Goal: Information Seeking & Learning: Check status

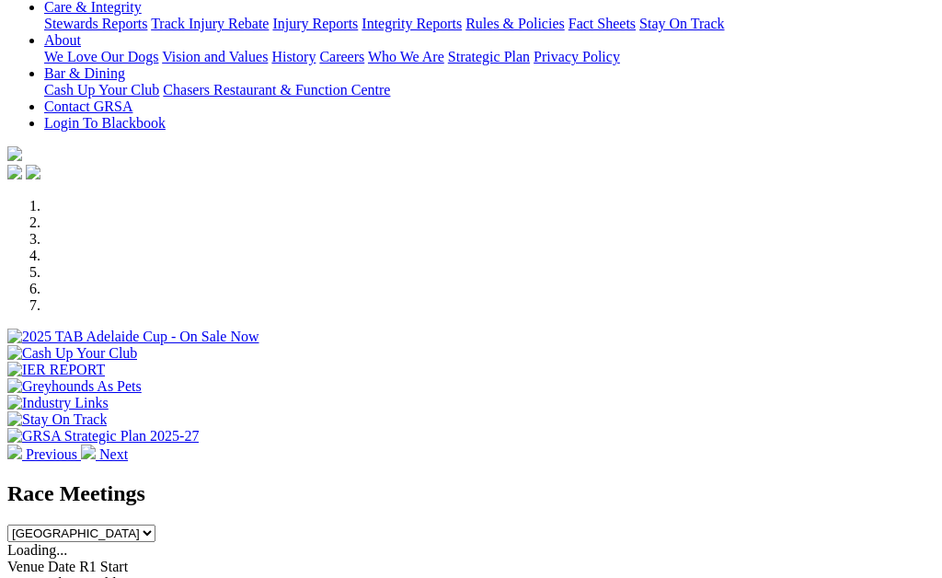
scroll to position [382, 0]
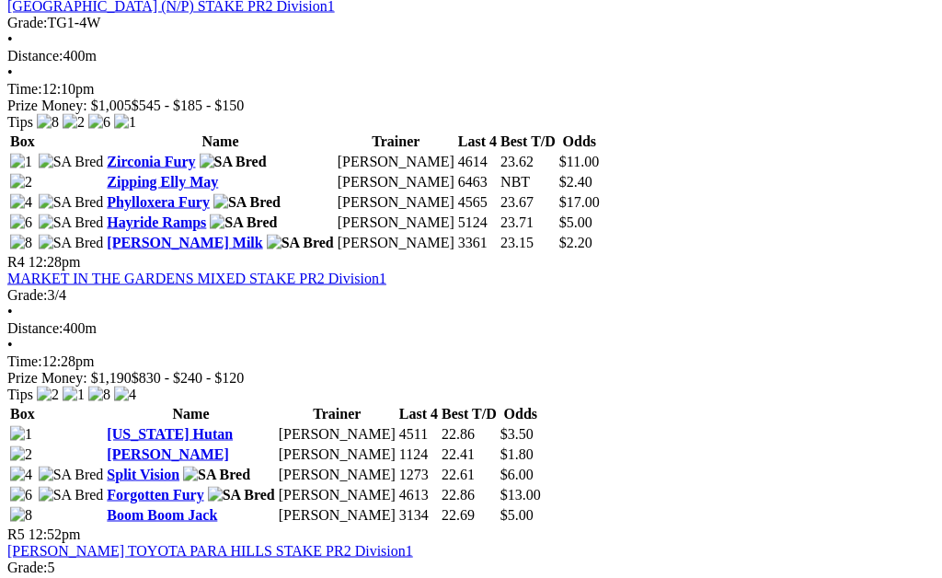
scroll to position [1417, 0]
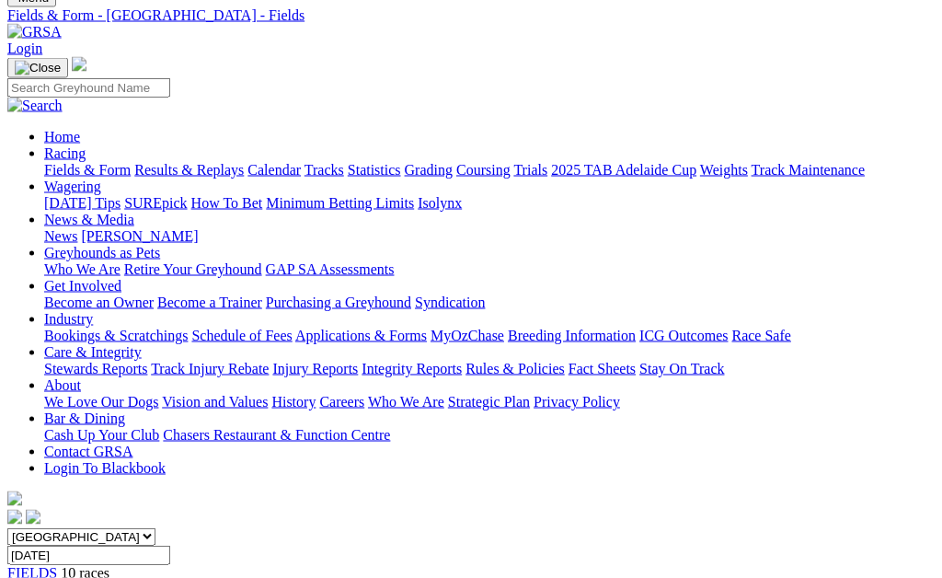
scroll to position [0, 35]
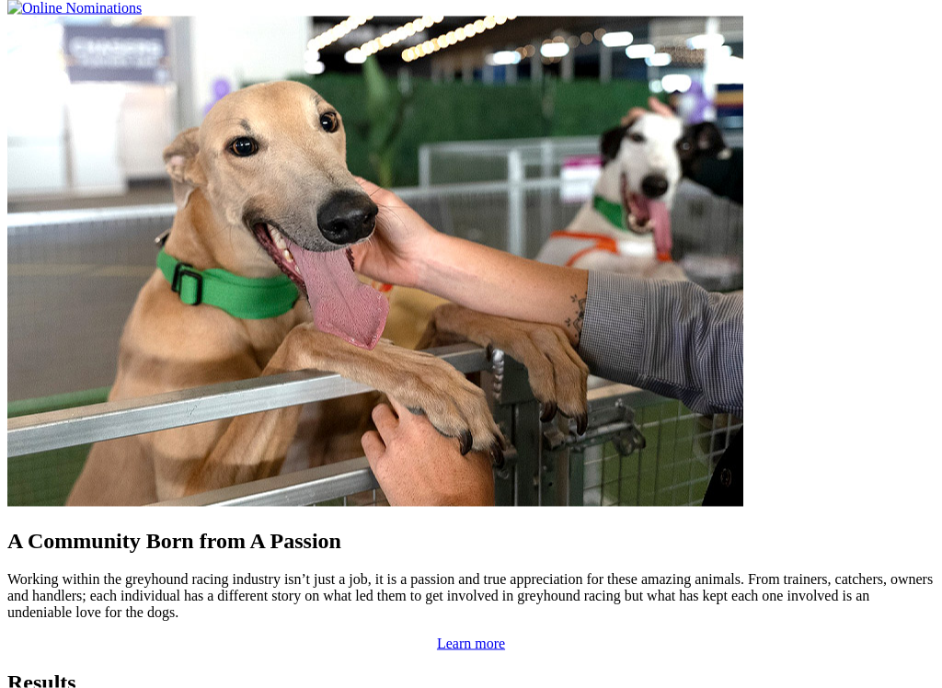
scroll to position [1391, 0]
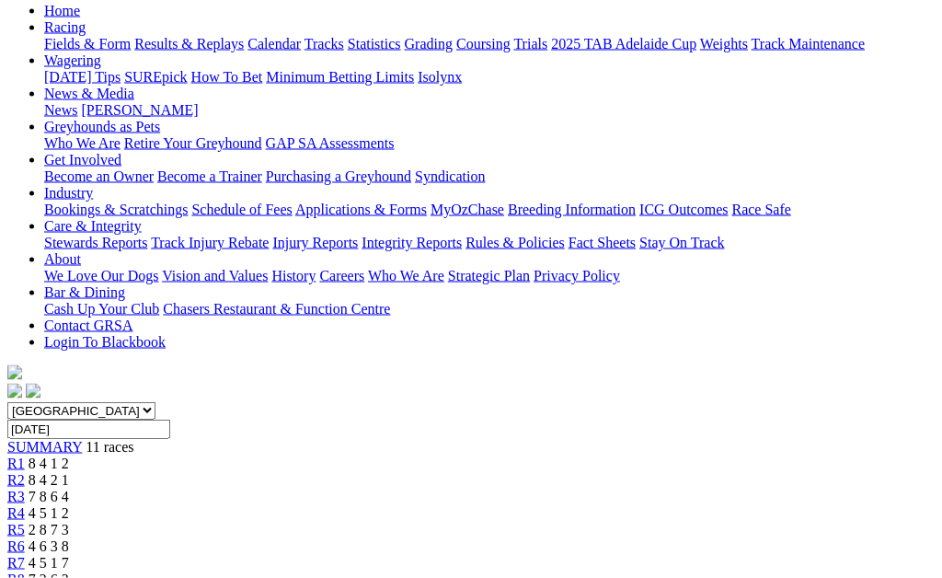
scroll to position [178, 0]
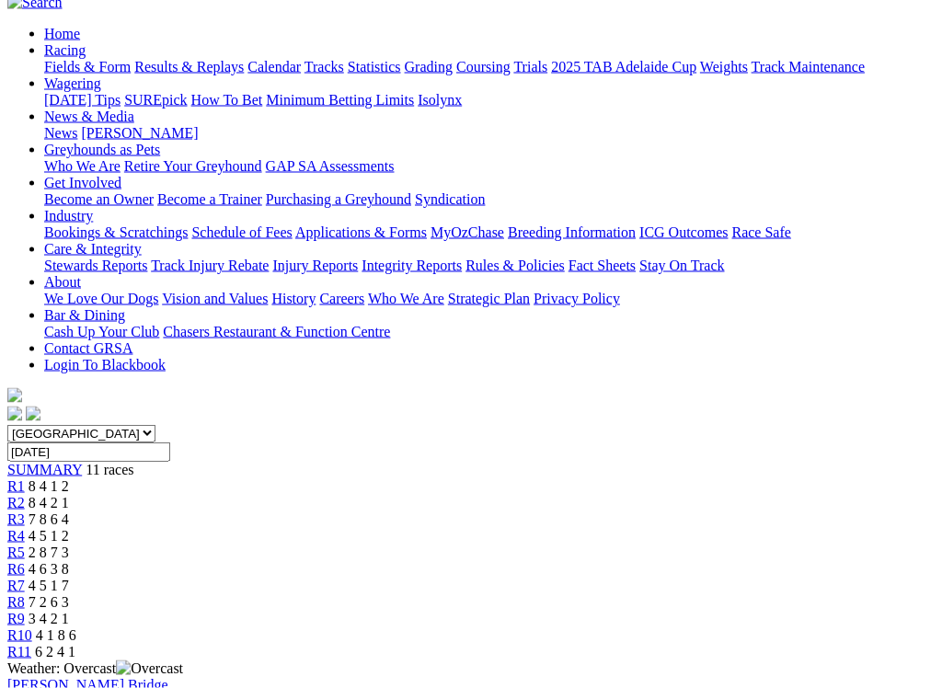
scroll to position [177, 0]
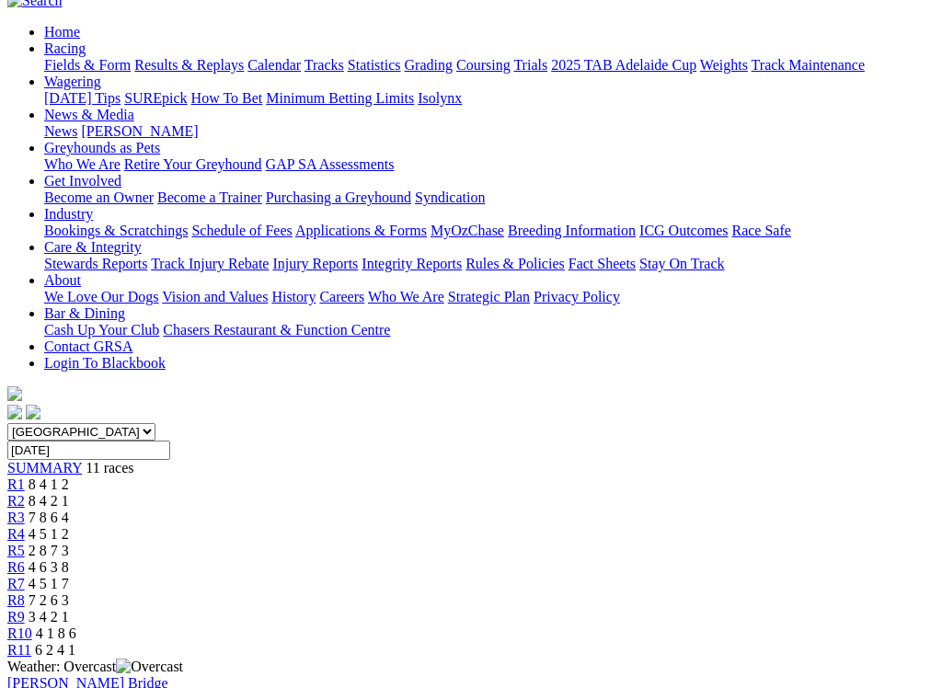
click at [25, 577] on link "R9" at bounding box center [15, 617] width 17 height 16
click at [69, 577] on span "3 4 2 1" at bounding box center [49, 617] width 40 height 16
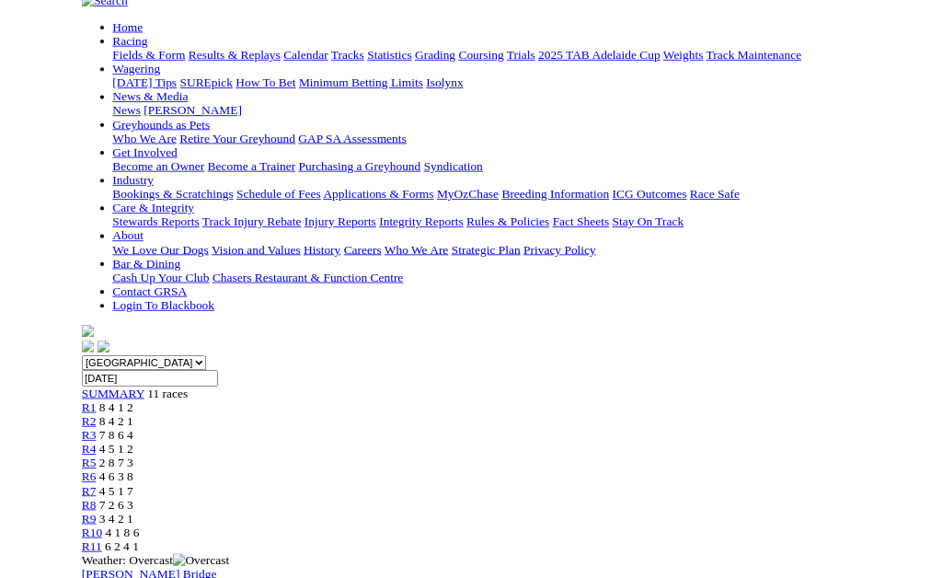
scroll to position [236, 0]
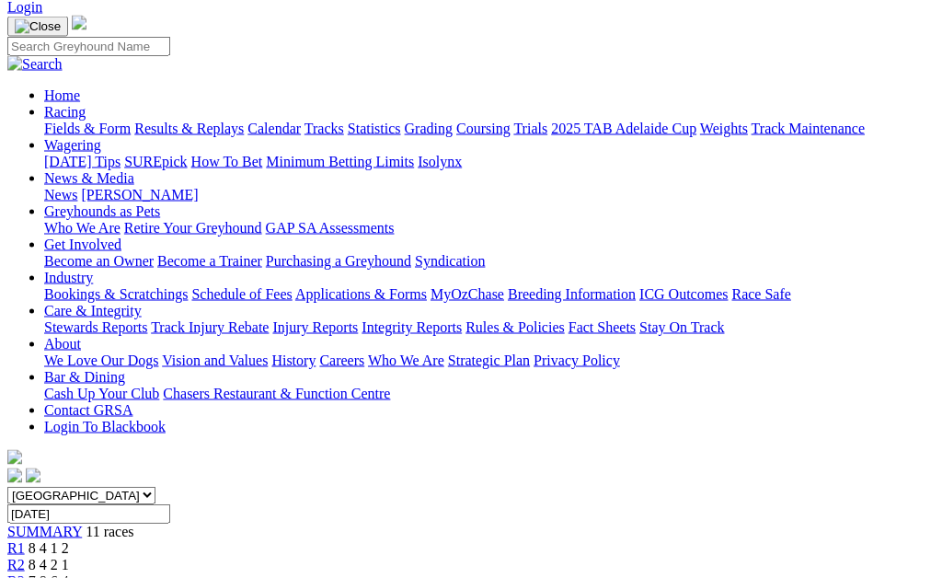
scroll to position [61, 0]
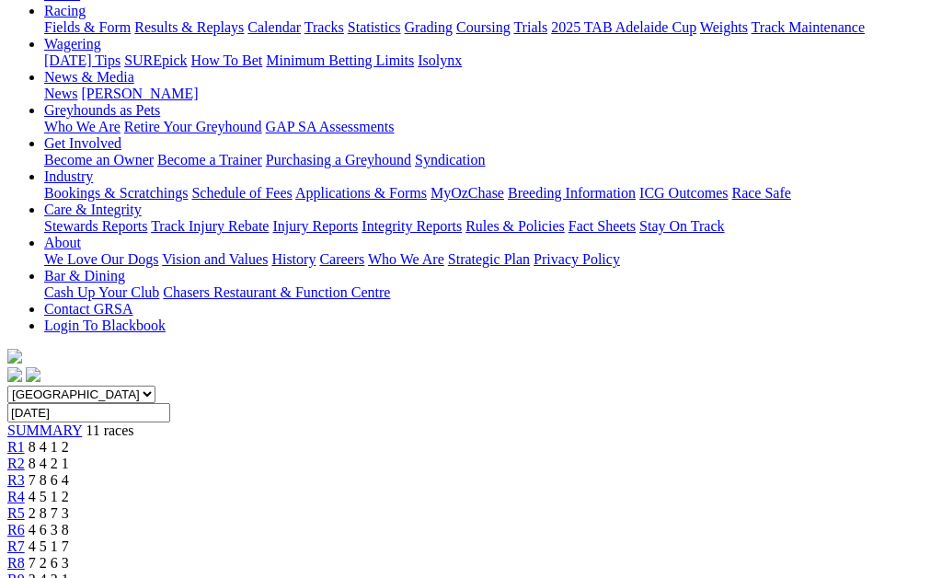
scroll to position [212, 0]
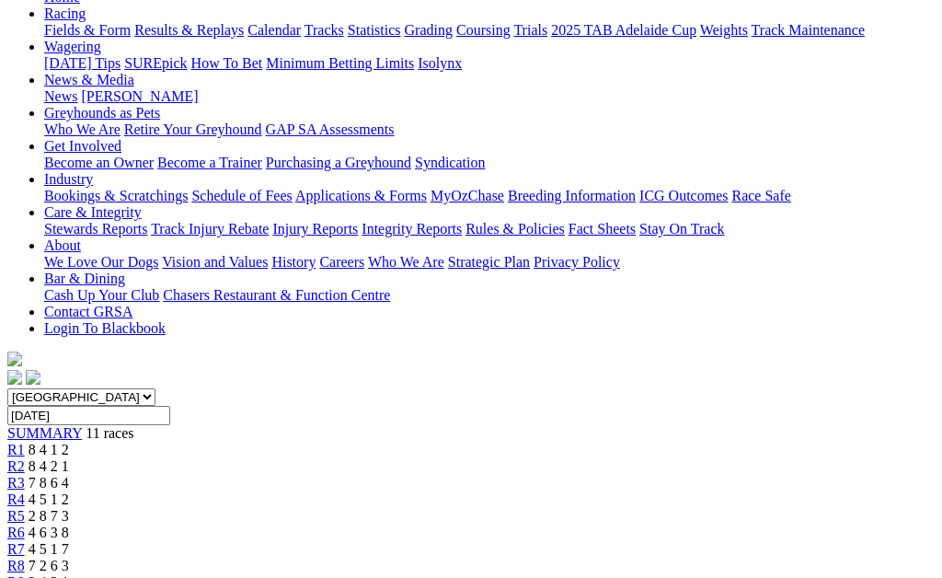
click at [25, 541] on link "R7" at bounding box center [15, 549] width 17 height 16
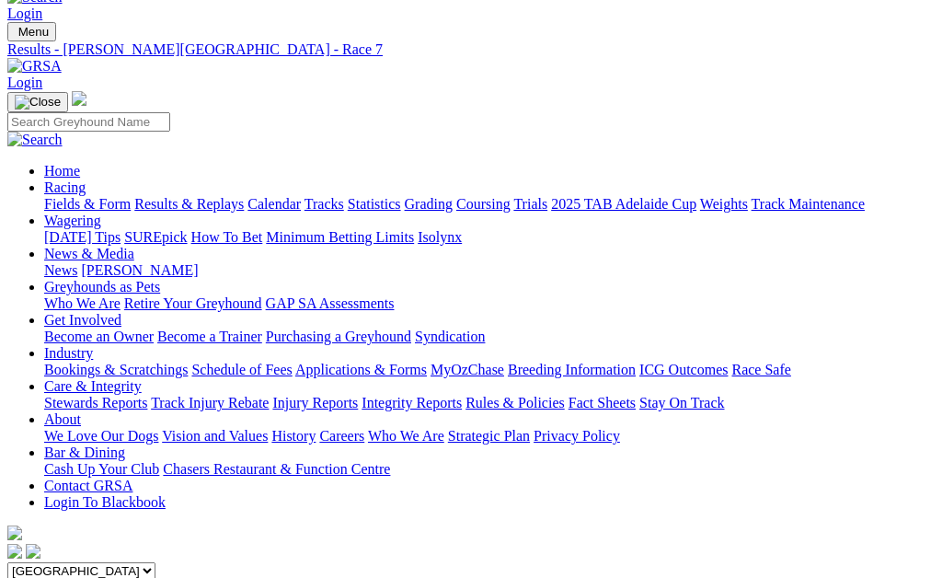
scroll to position [37, 0]
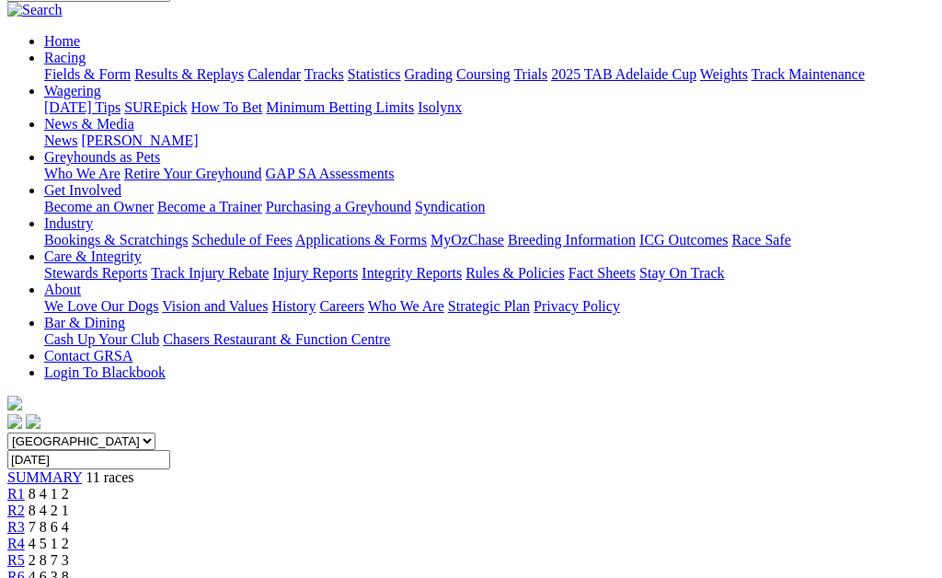
scroll to position [165, 0]
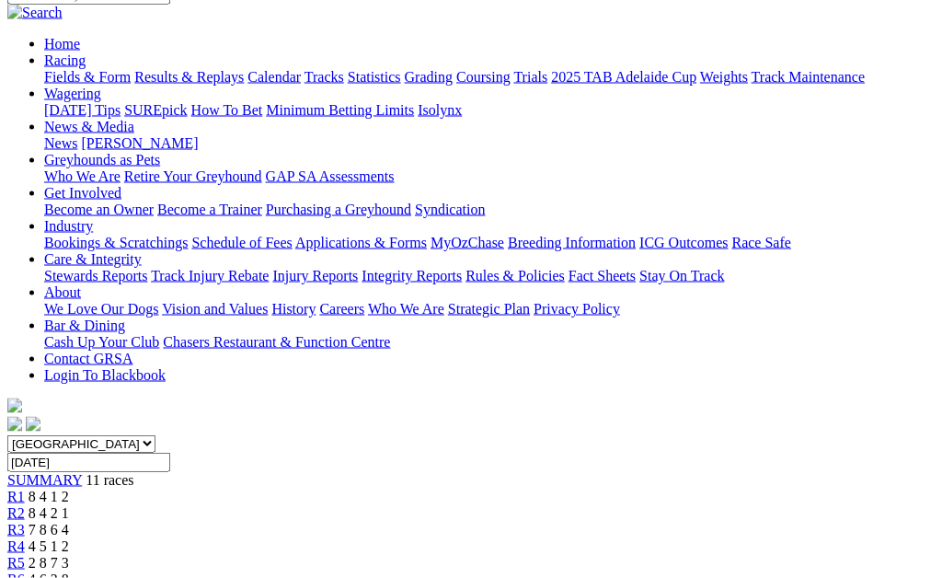
click at [25, 555] on link "R5" at bounding box center [15, 563] width 17 height 16
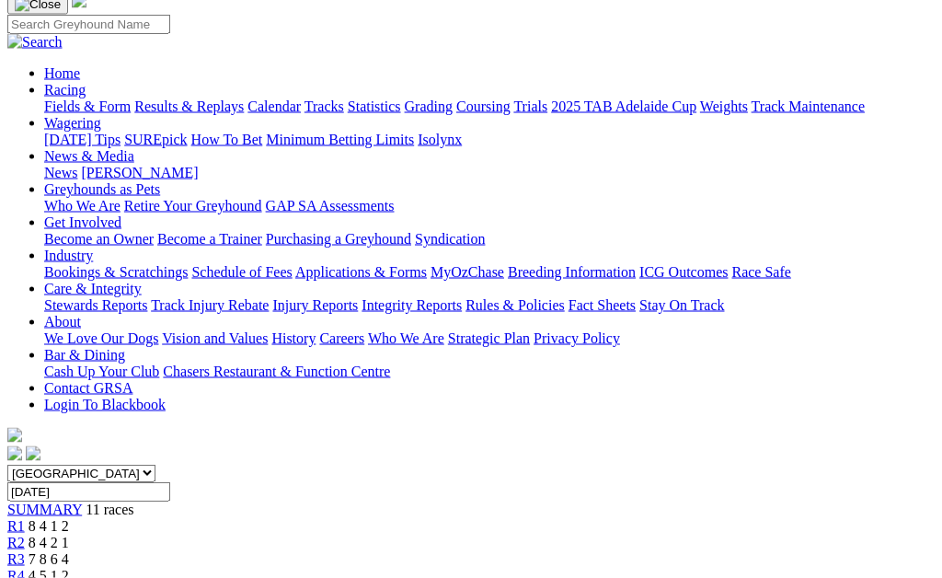
scroll to position [133, 0]
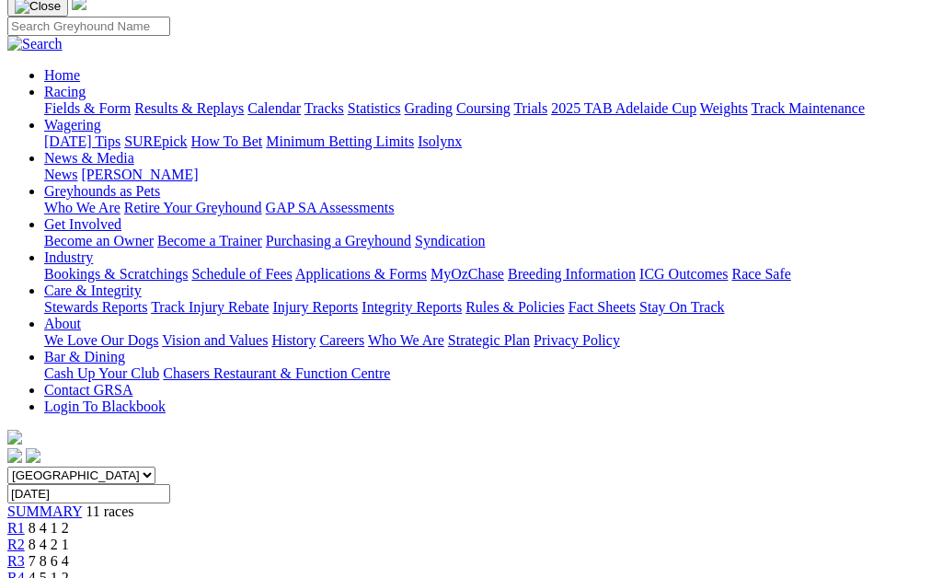
click at [25, 569] on link "R4" at bounding box center [15, 577] width 17 height 16
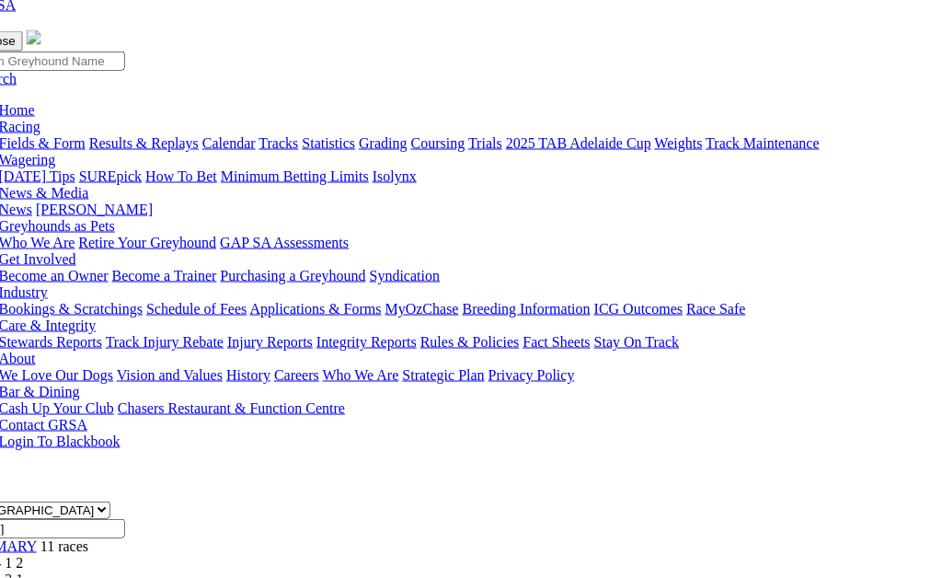
scroll to position [91, 46]
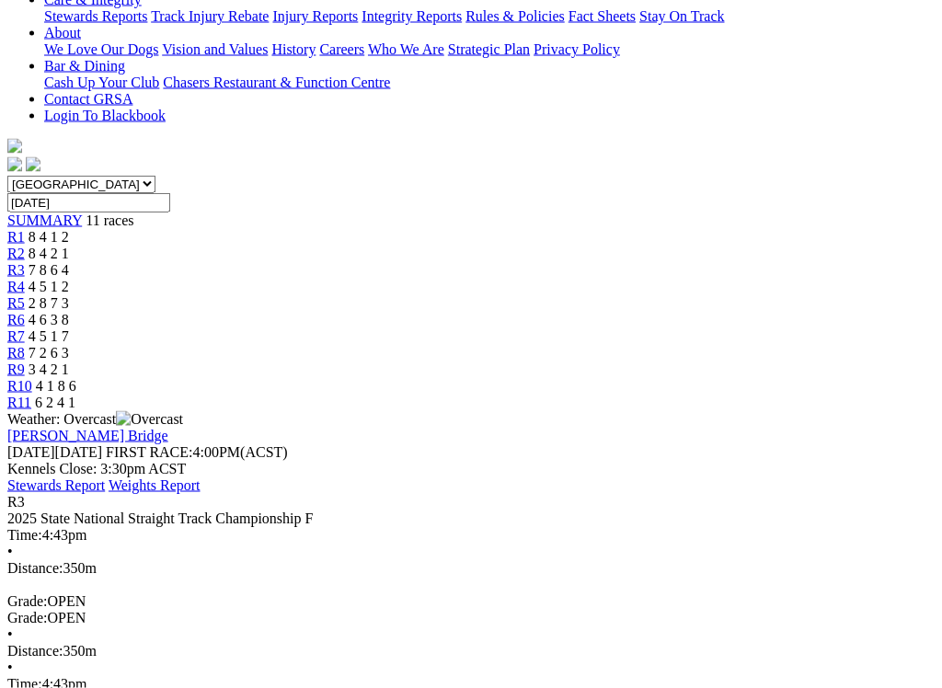
scroll to position [425, 0]
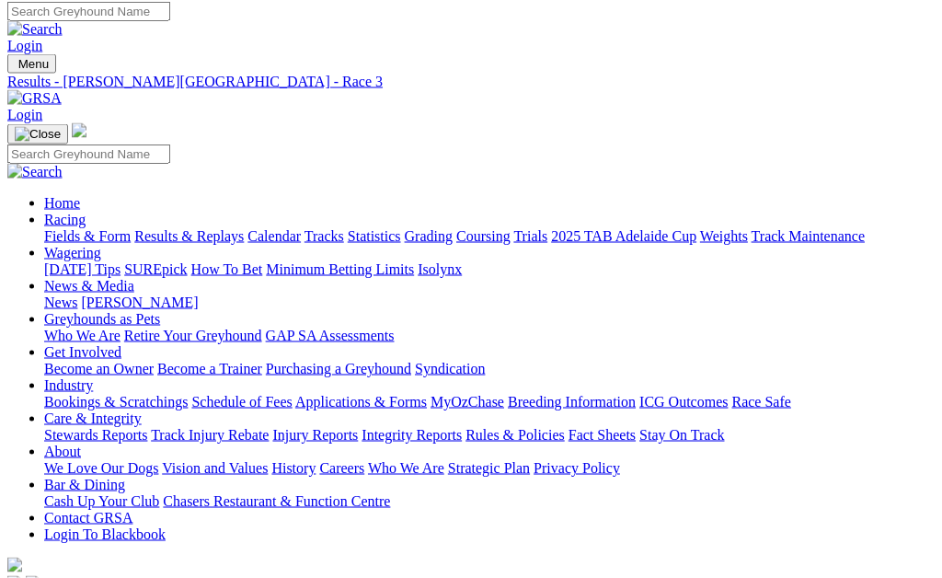
scroll to position [0, 0]
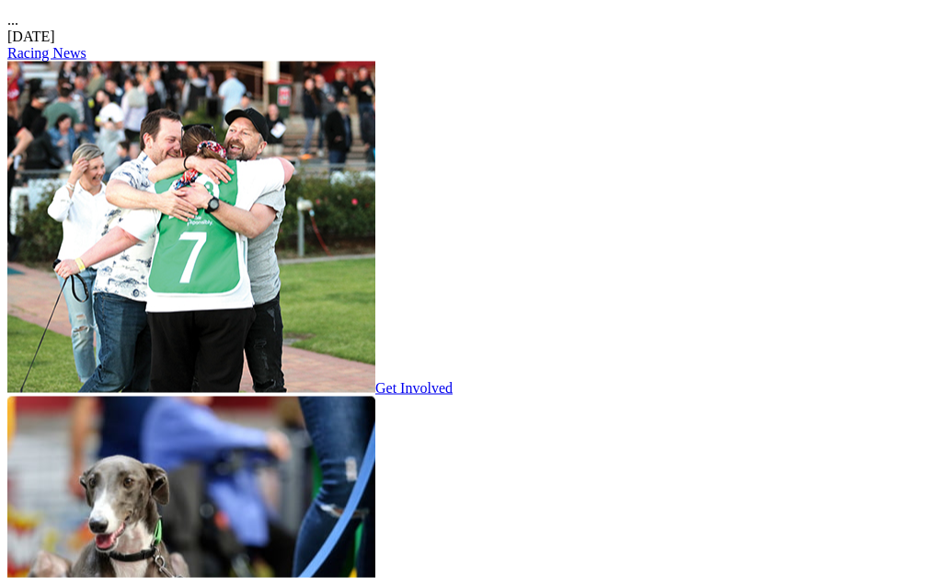
scroll to position [2745, 0]
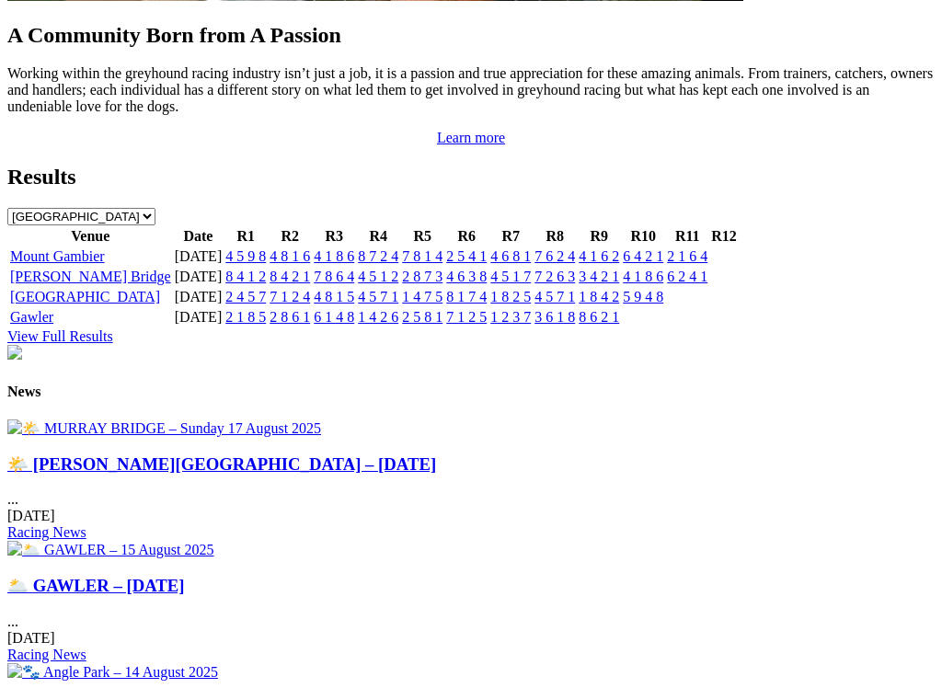
scroll to position [1932, 0]
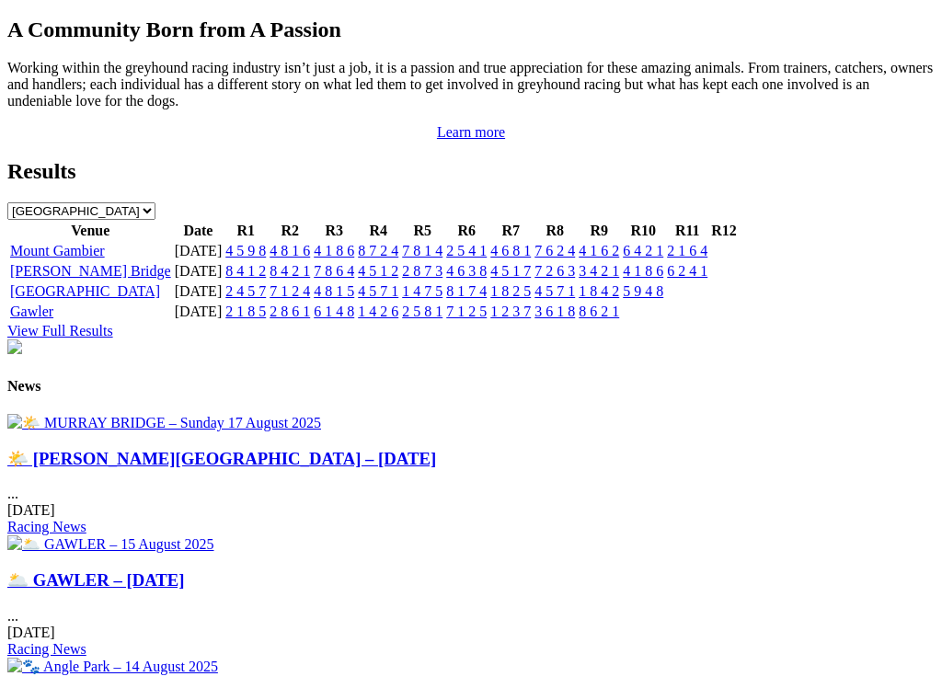
click at [122, 414] on img at bounding box center [164, 422] width 314 height 17
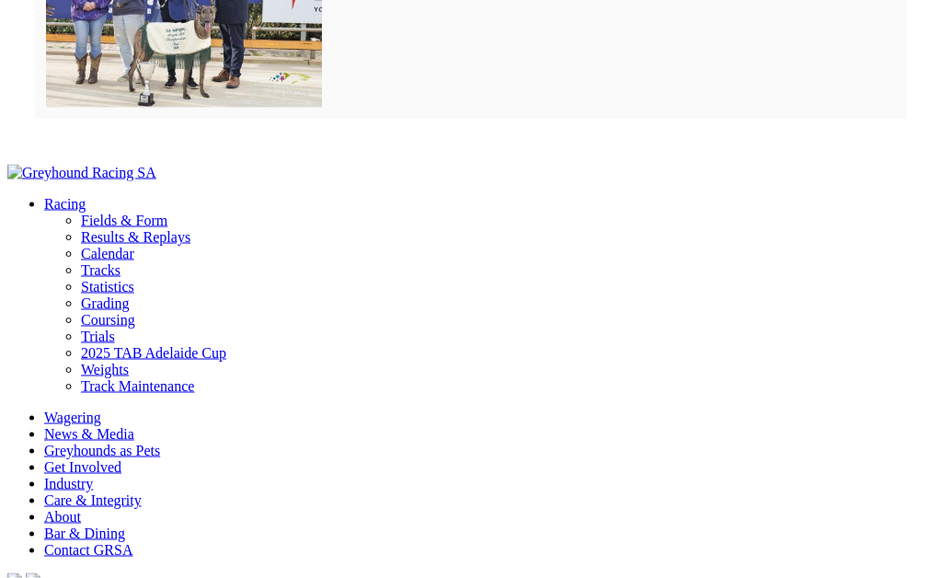
scroll to position [1802, 0]
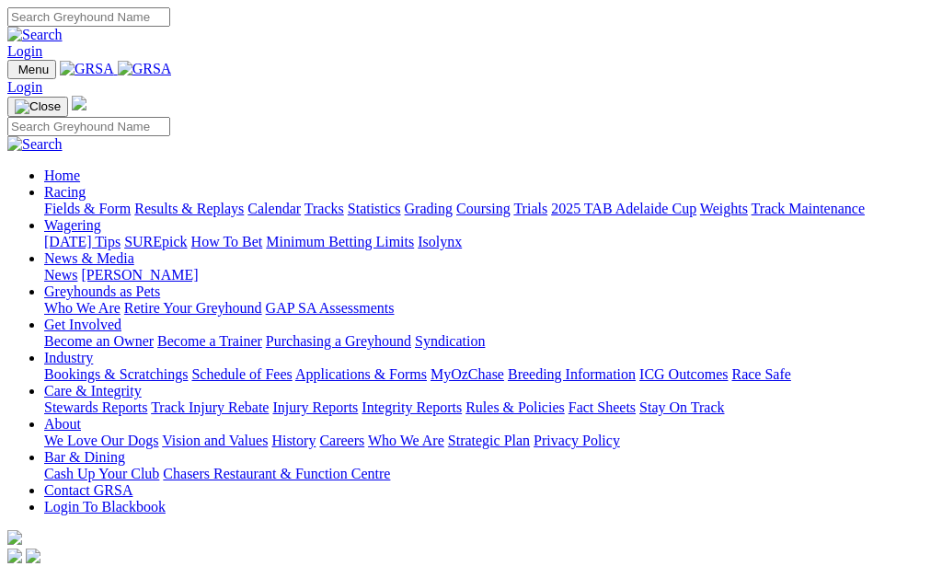
scroll to position [0, 81]
